Goal: Task Accomplishment & Management: Manage account settings

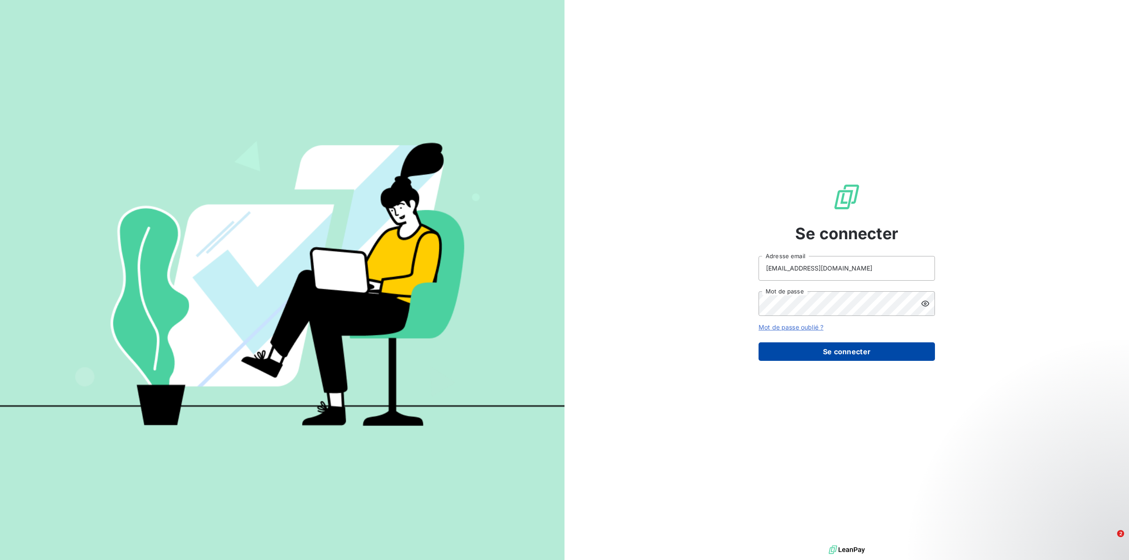
click at [840, 356] on button "Se connecter" at bounding box center [846, 352] width 176 height 19
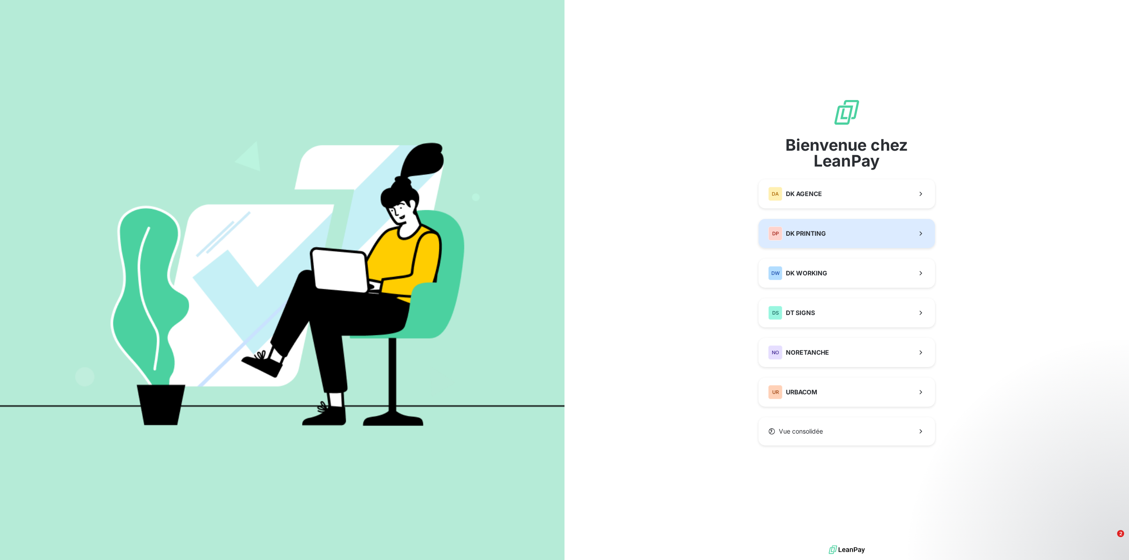
click at [809, 229] on span "DK PRINTING" at bounding box center [806, 233] width 40 height 9
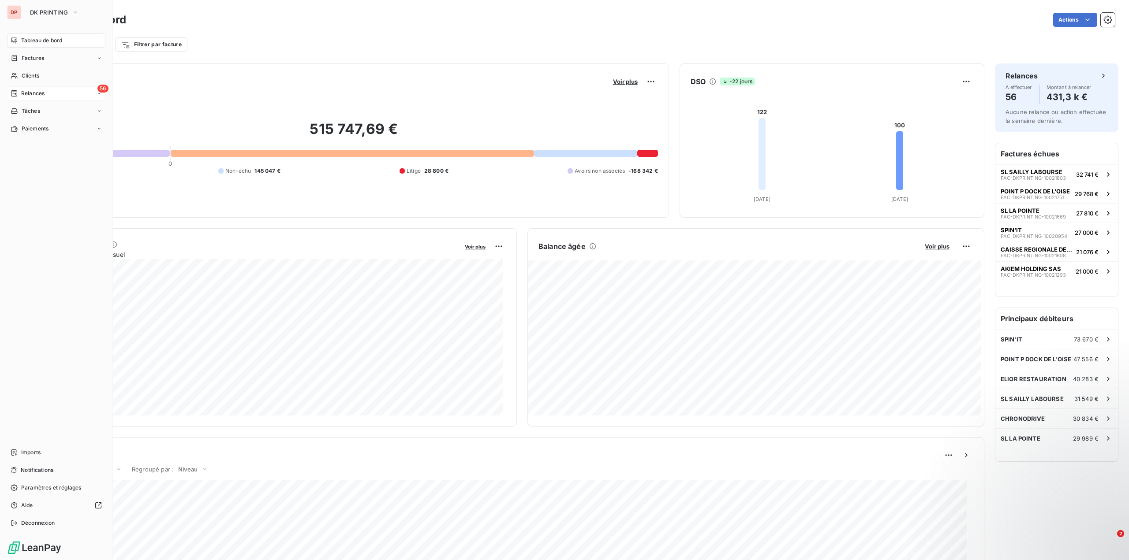
click at [67, 96] on div "56 Relances" at bounding box center [56, 93] width 98 height 14
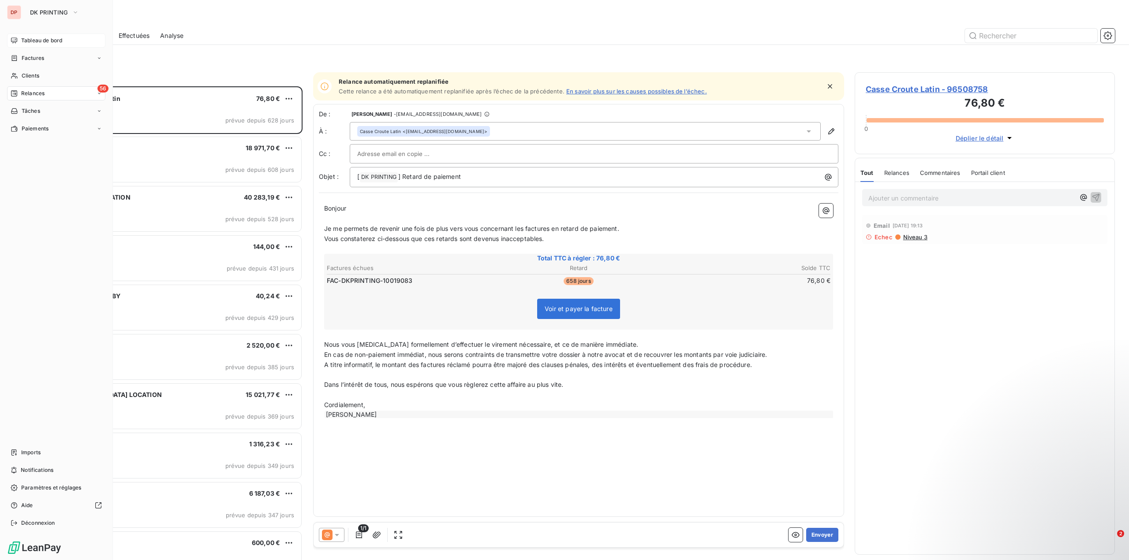
click at [26, 41] on span "Tableau de bord" at bounding box center [41, 41] width 41 height 8
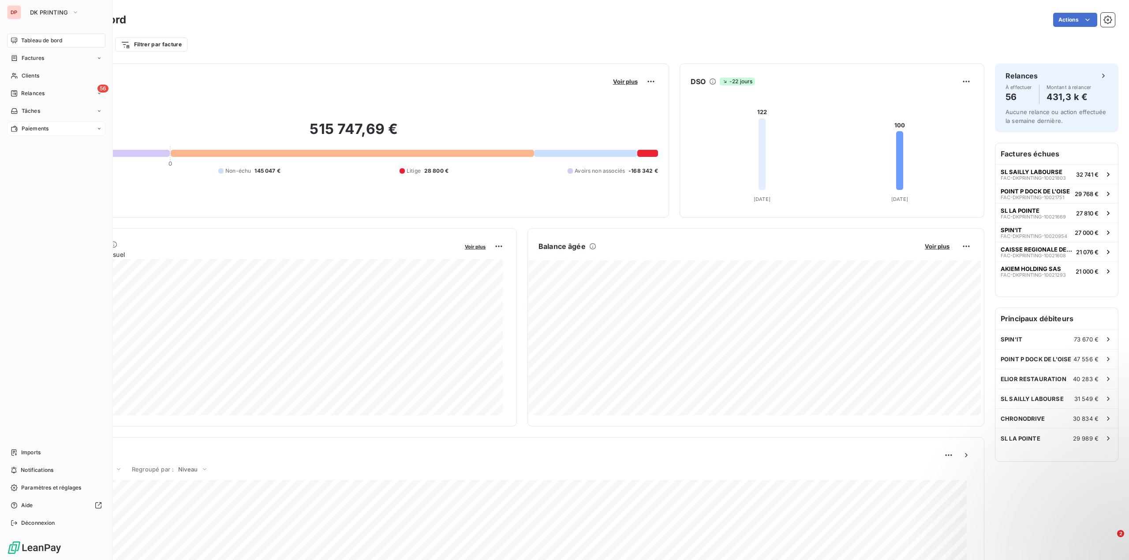
click at [42, 130] on span "Paiements" at bounding box center [35, 129] width 27 height 8
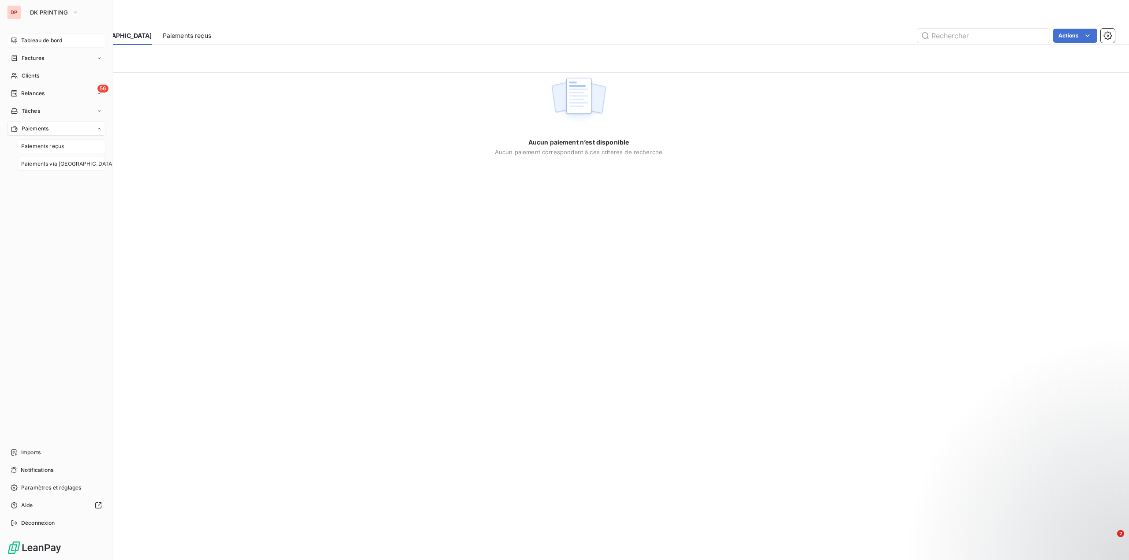
click at [36, 150] on div "Paiements reçus" at bounding box center [62, 146] width 88 height 14
click at [37, 129] on span "Paiements" at bounding box center [35, 129] width 27 height 8
click at [38, 150] on span "Paiements reçus" at bounding box center [42, 146] width 43 height 8
click at [46, 144] on span "Paiements reçus" at bounding box center [42, 146] width 43 height 8
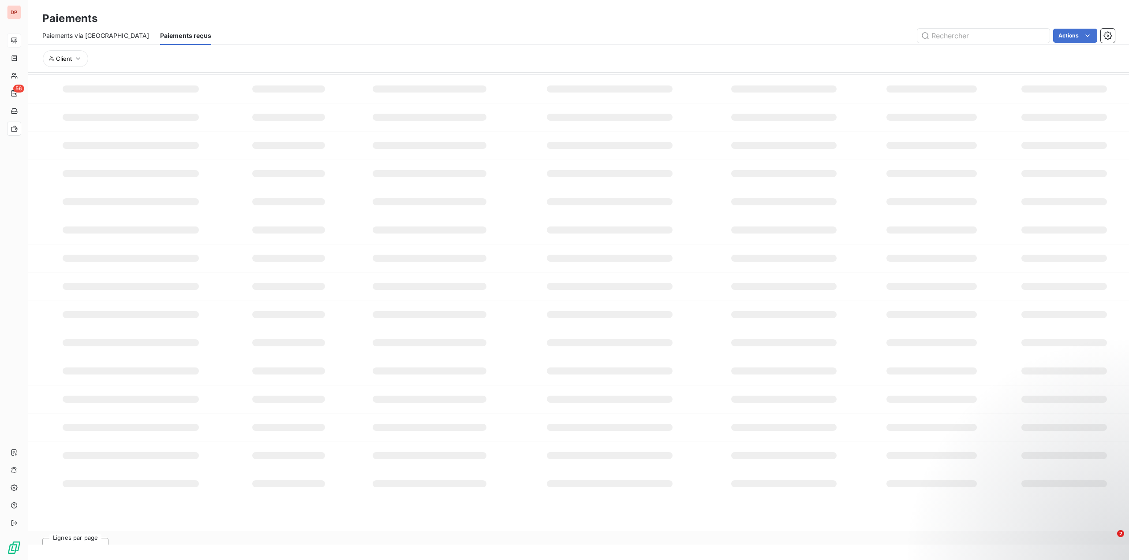
scroll to position [33, 0]
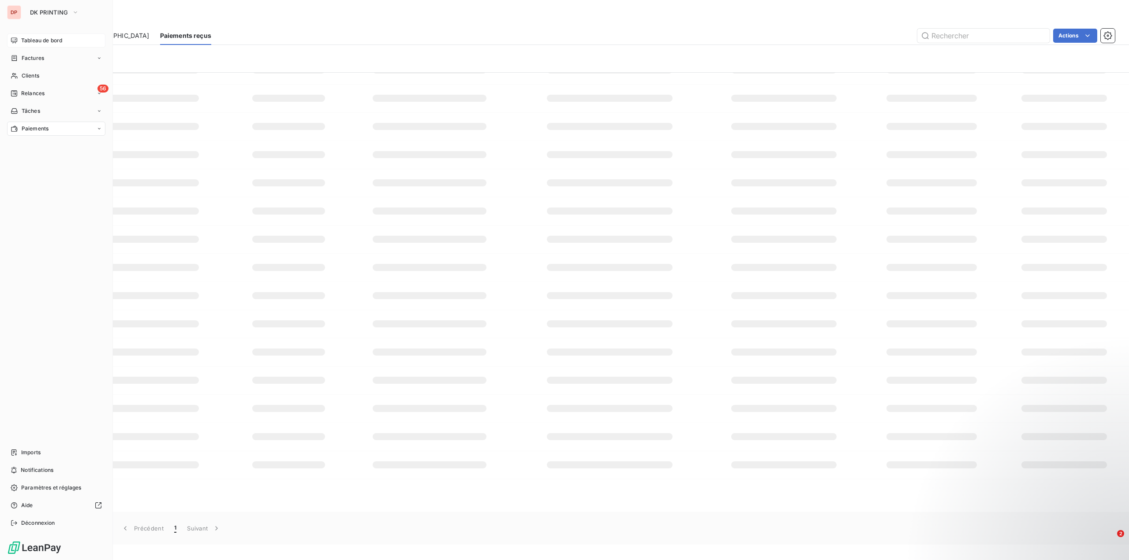
click at [68, 130] on div "Paiements" at bounding box center [56, 129] width 98 height 14
click at [51, 127] on div "Paiements" at bounding box center [56, 129] width 98 height 14
click at [34, 128] on div "DP DK PRINTING Tableau de bord Factures Clients 56 Relances Tâches Paiements Im…" at bounding box center [564, 280] width 1129 height 560
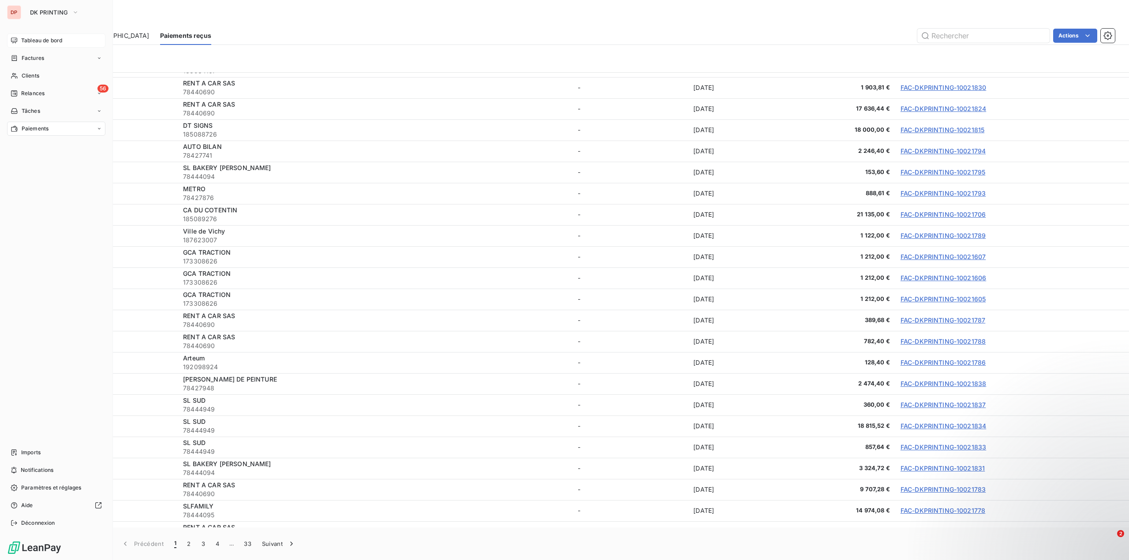
click at [37, 129] on span "Paiements" at bounding box center [35, 129] width 27 height 8
click at [37, 145] on span "Paiements reçus" at bounding box center [42, 146] width 43 height 8
click at [43, 148] on span "Paiements reçus" at bounding box center [42, 146] width 43 height 8
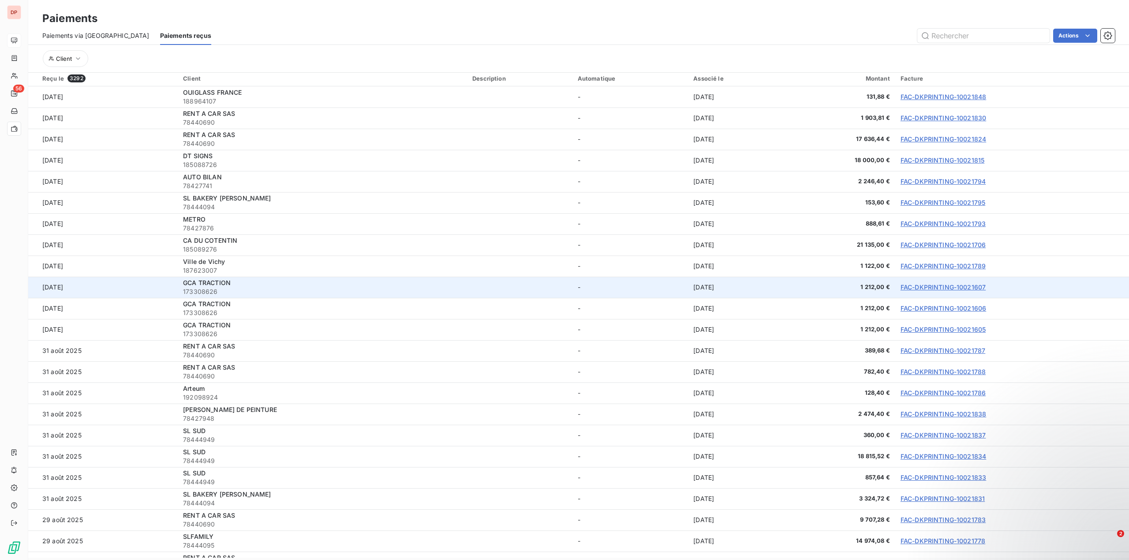
scroll to position [0, 0]
